Goal: Information Seeking & Learning: Learn about a topic

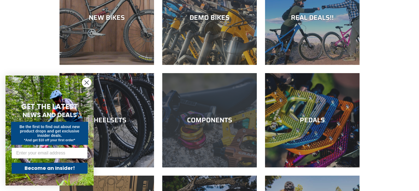
click at [228, 122] on div "COMPONENTS" at bounding box center [209, 120] width 94 height 8
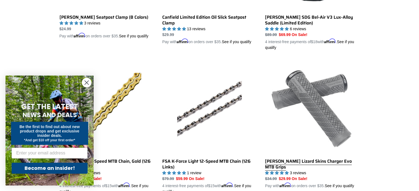
scroll to position [551, 0]
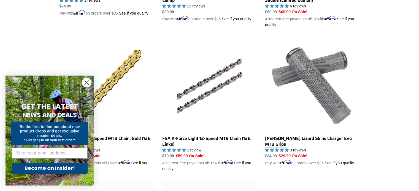
click at [324, 76] on link "[PERSON_NAME] Lizard Skins Charger Evo MTB Grips" at bounding box center [312, 101] width 94 height 129
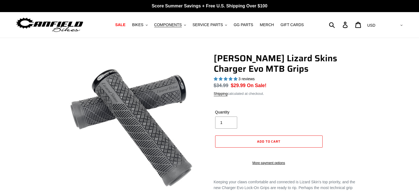
select select "highest-rating"
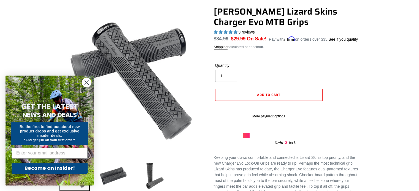
scroll to position [138, 0]
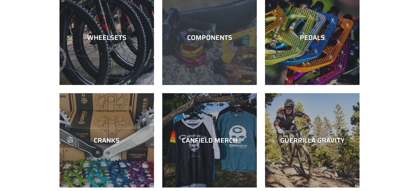
scroll to position [165, 0]
click at [225, 85] on div "COMPONENTS" at bounding box center [209, 85] width 94 height 0
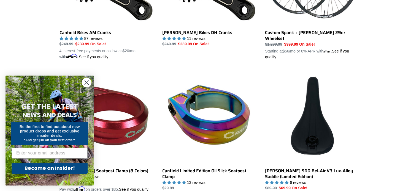
scroll to position [493, 0]
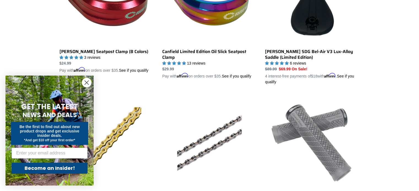
click at [319, 132] on link "[PERSON_NAME] Lizard Skins Charger Evo MTB Grips" at bounding box center [312, 159] width 94 height 129
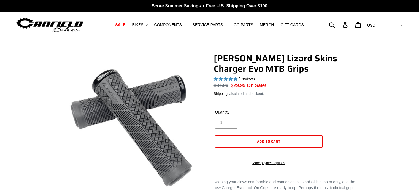
select select "highest-rating"
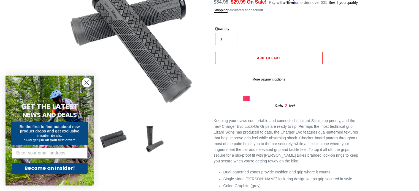
scroll to position [83, 0]
